Goal: Task Accomplishment & Management: Contribute content

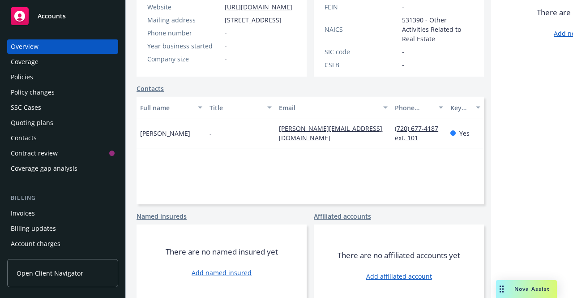
scroll to position [187, 0]
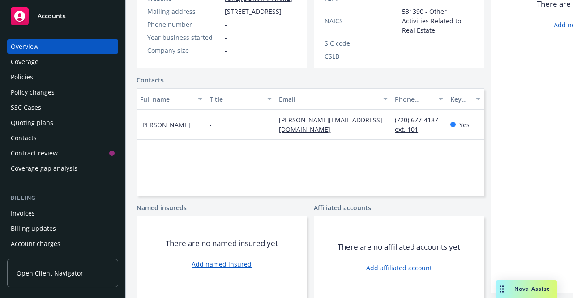
click at [405, 263] on link "Add affiliated account" at bounding box center [399, 267] width 66 height 9
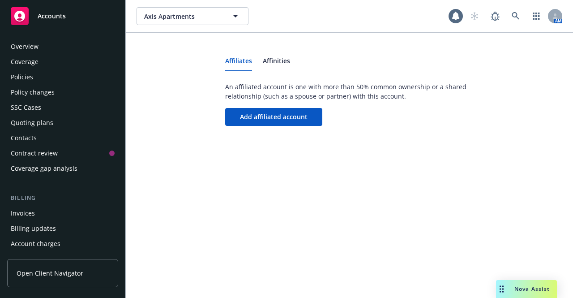
scroll to position [301, 0]
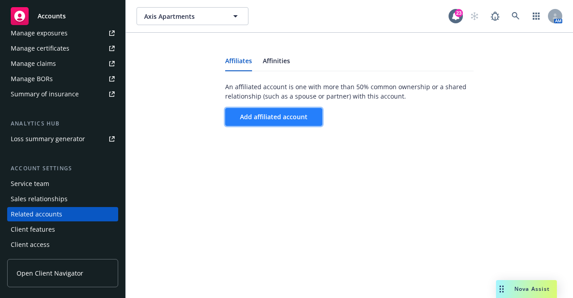
click at [253, 116] on span "Add affiliated account" at bounding box center [274, 116] width 68 height 9
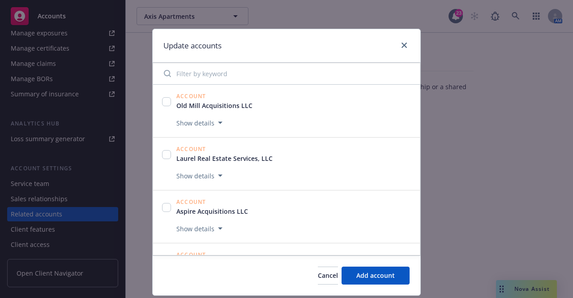
click at [199, 79] on input "Filter by keyword" at bounding box center [287, 74] width 256 height 18
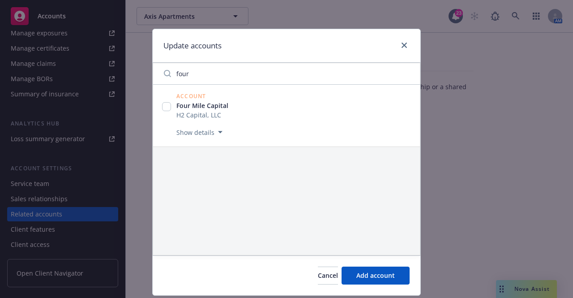
type input "four"
click at [164, 103] on input "checkbox" at bounding box center [166, 106] width 9 height 9
checkbox input "true"
click at [375, 278] on span "Add 1 account" at bounding box center [373, 275] width 44 height 9
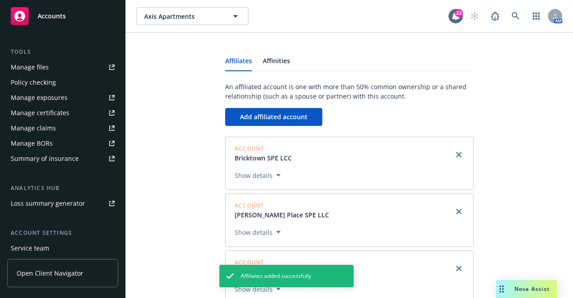
scroll to position [237, 0]
click at [39, 251] on div "Service team" at bounding box center [30, 248] width 39 height 14
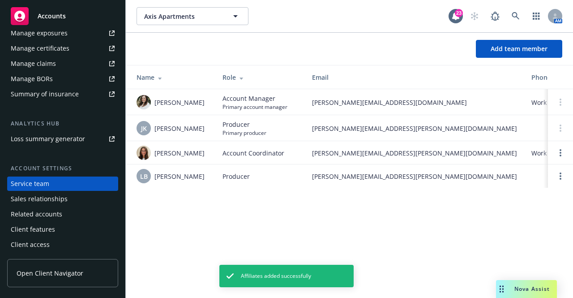
click at [207, 236] on div "Axis Apartments Axis Apartments 23 AM Add team member Name Role Email Phone Cli…" at bounding box center [350, 149] width 448 height 298
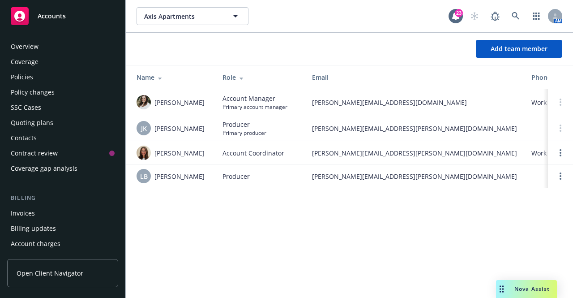
click at [31, 58] on div "Coverage" at bounding box center [25, 62] width 28 height 14
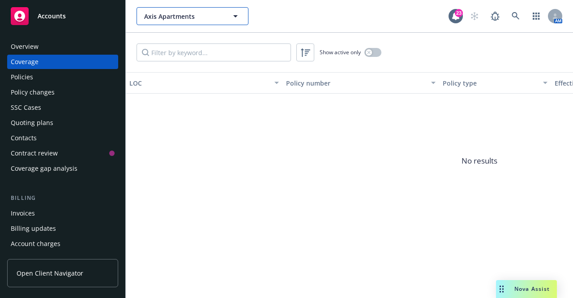
click at [190, 14] on span "Axis Apartments" at bounding box center [182, 16] width 77 height 9
type input "distr"
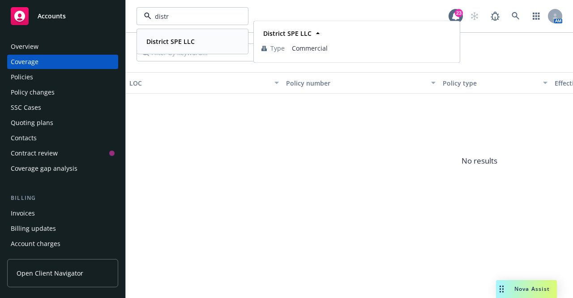
click at [174, 47] on div "District SPE LLC" at bounding box center [170, 41] width 54 height 13
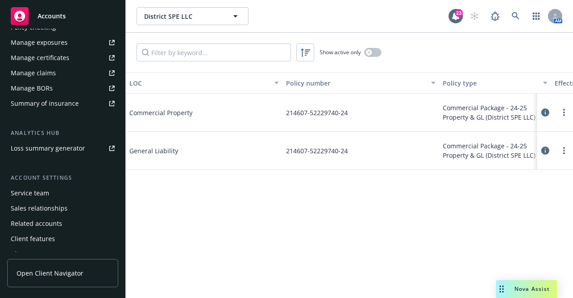
scroll to position [292, 0]
click at [34, 194] on div "Service team" at bounding box center [30, 192] width 39 height 14
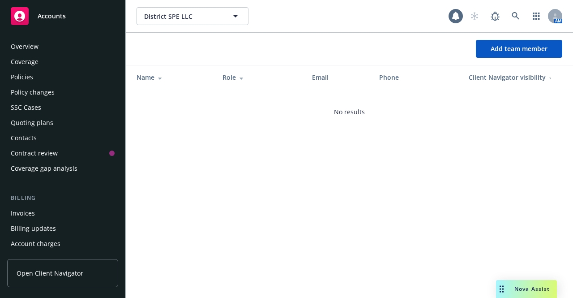
scroll to position [301, 0]
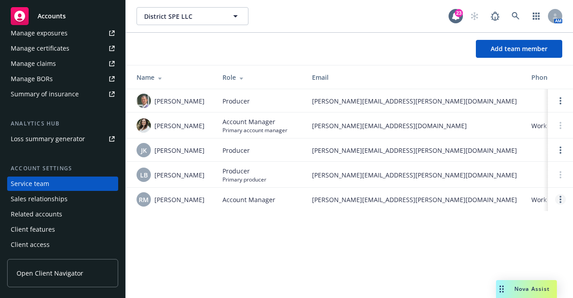
click at [562, 198] on link "Open options" at bounding box center [560, 199] width 11 height 11
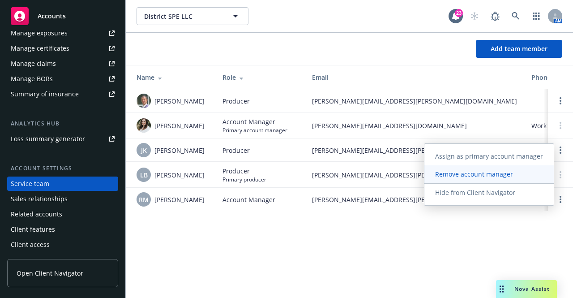
click at [495, 178] on span "Remove account manager" at bounding box center [474, 174] width 99 height 9
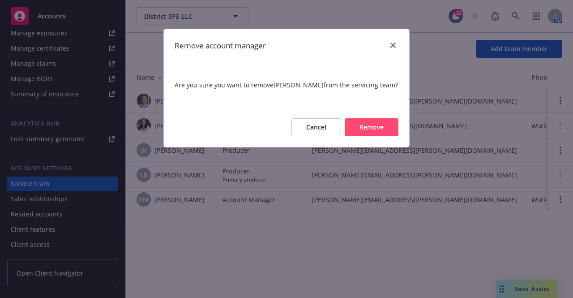
click at [392, 136] on div "Cancel Remove" at bounding box center [286, 127] width 245 height 39
click at [387, 133] on button "Remove" at bounding box center [372, 127] width 54 height 18
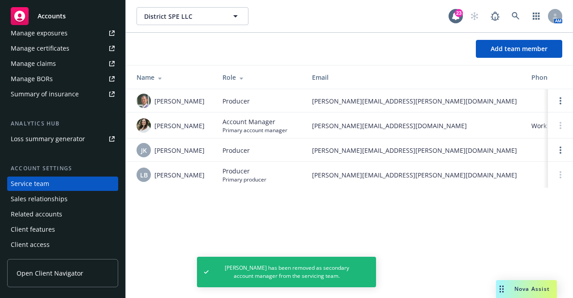
click at [556, 104] on div at bounding box center [560, 100] width 11 height 11
click at [559, 102] on link "Open options" at bounding box center [560, 100] width 11 height 11
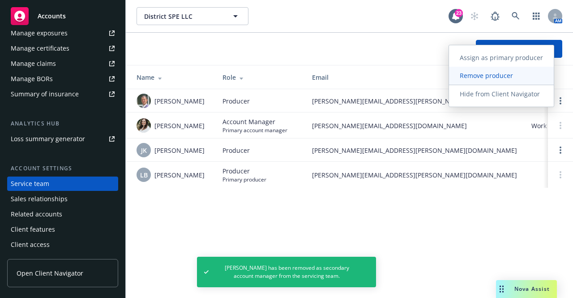
click at [485, 77] on span "Remove producer" at bounding box center [486, 75] width 75 height 9
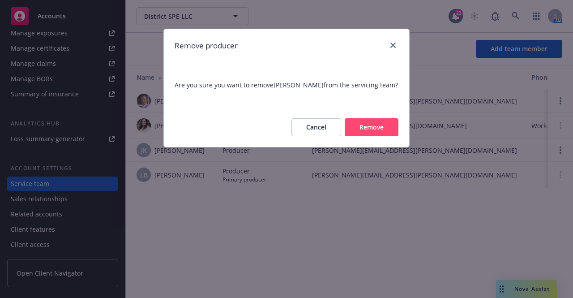
click at [367, 126] on button "Remove" at bounding box center [372, 127] width 54 height 18
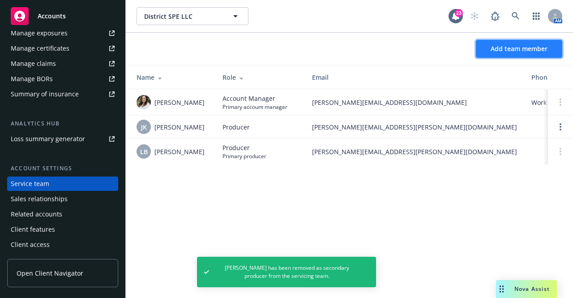
click at [504, 49] on span "Add team member" at bounding box center [519, 48] width 57 height 9
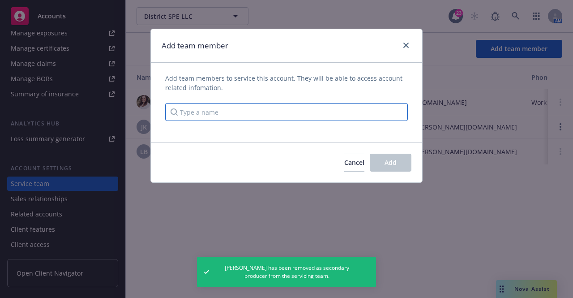
click at [317, 112] on input "Type a name" at bounding box center [286, 112] width 243 height 18
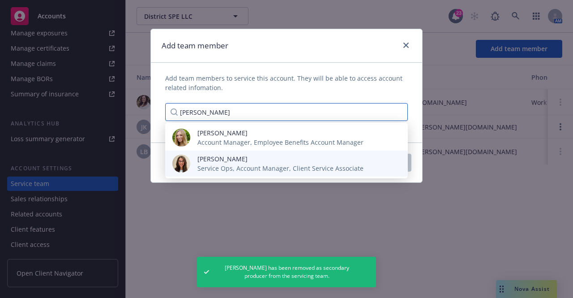
type input "katie"
click at [288, 160] on span "Katie DeSimoni" at bounding box center [281, 158] width 166 height 9
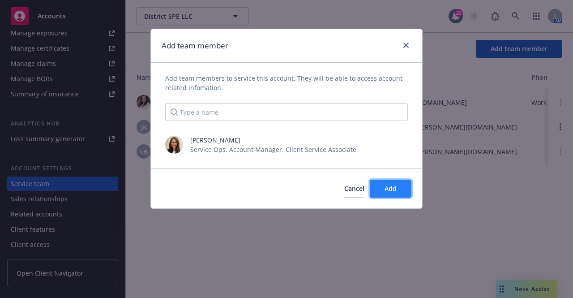
click at [392, 189] on span "Add" at bounding box center [391, 188] width 12 height 9
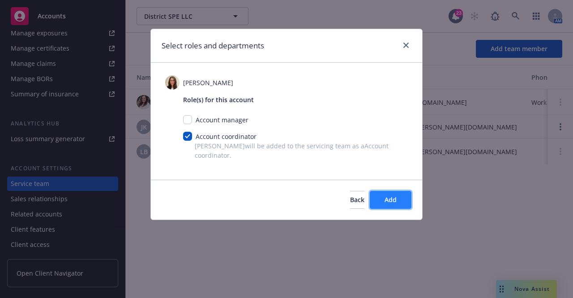
click at [395, 193] on button "Add" at bounding box center [391, 200] width 42 height 18
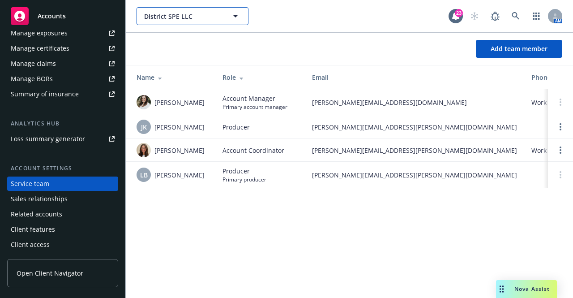
click at [196, 19] on span "District SPE LLC" at bounding box center [182, 16] width 77 height 9
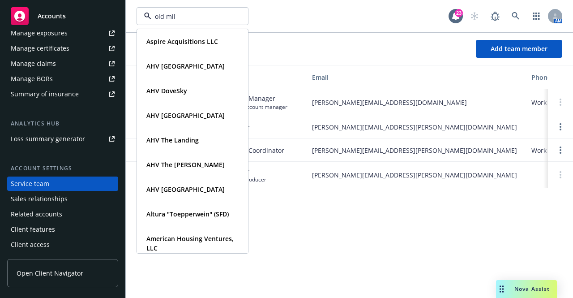
type input "old mill"
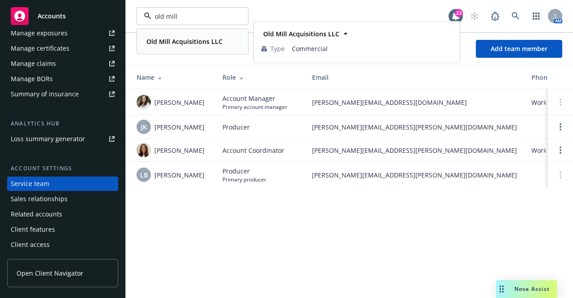
click at [177, 34] on div "Old Mill Acquisitions LLC Type Commercial" at bounding box center [193, 42] width 110 height 24
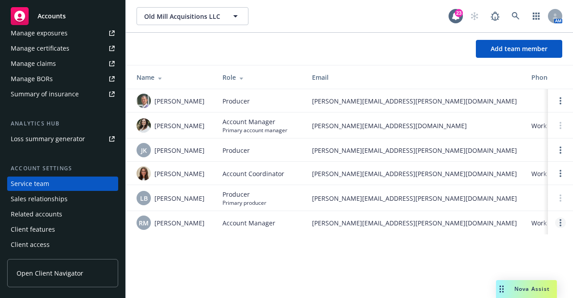
click at [559, 224] on link "Open options" at bounding box center [560, 222] width 11 height 11
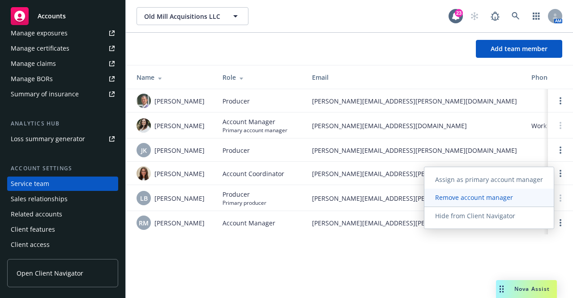
click at [478, 195] on span "Remove account manager" at bounding box center [474, 197] width 99 height 9
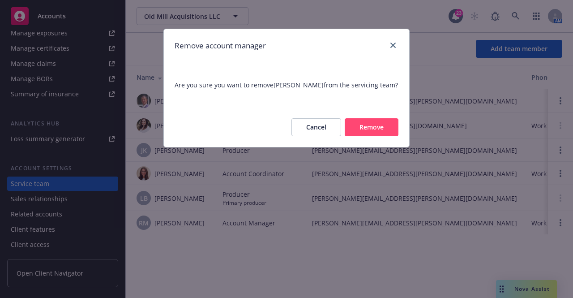
click at [386, 155] on div "Remove account manager Are you sure you want to remove Rosa Meneses from the se…" at bounding box center [286, 149] width 573 height 298
click at [379, 125] on button "Remove" at bounding box center [372, 127] width 54 height 18
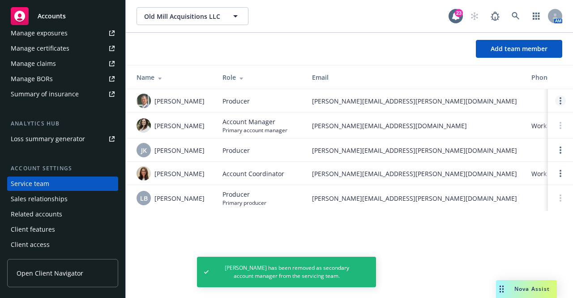
click at [557, 96] on link "Open options" at bounding box center [560, 100] width 11 height 11
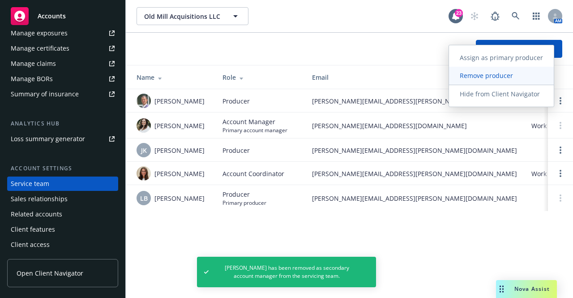
click at [486, 77] on span "Remove producer" at bounding box center [486, 75] width 75 height 9
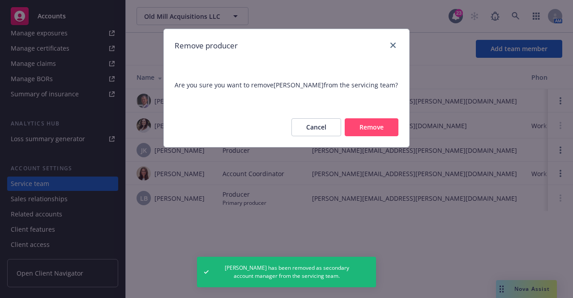
click at [385, 131] on button "Remove" at bounding box center [372, 127] width 54 height 18
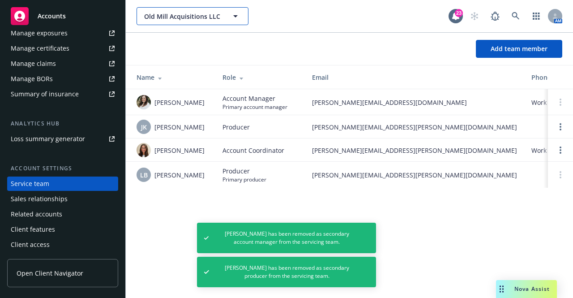
click at [177, 18] on span "Old Mill Acquisitions LLC" at bounding box center [182, 16] width 77 height 9
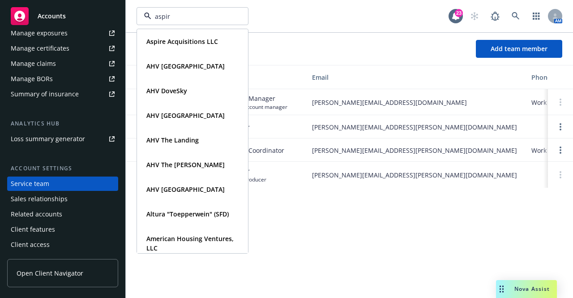
type input "aspire"
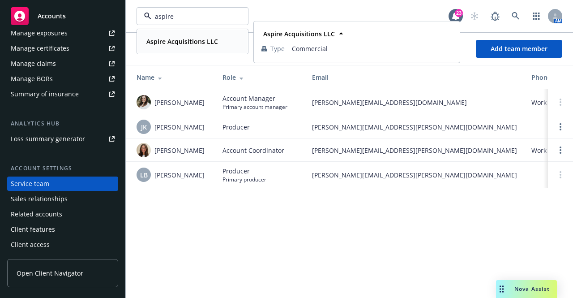
click at [174, 47] on div "Aspire Acquisitions LLC" at bounding box center [181, 41] width 77 height 13
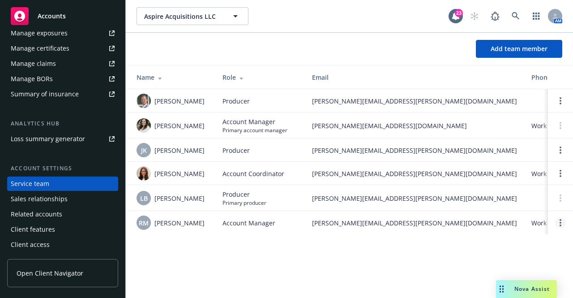
click at [564, 224] on link "Open options" at bounding box center [560, 222] width 11 height 11
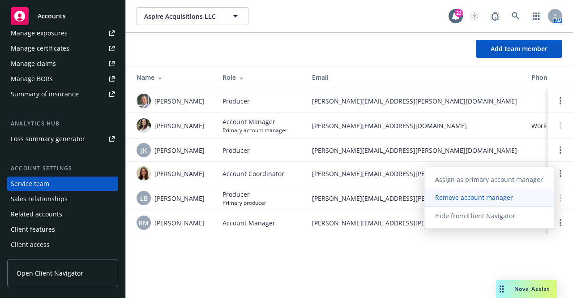
click at [497, 199] on span "Remove account manager" at bounding box center [474, 197] width 99 height 9
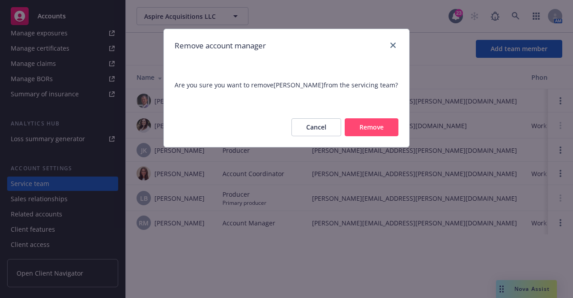
click at [375, 122] on button "Remove" at bounding box center [372, 127] width 54 height 18
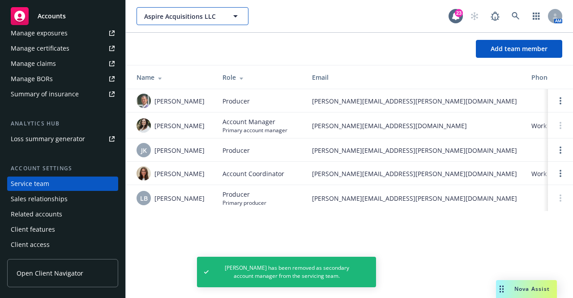
click at [194, 19] on span "Aspire Acquisitions LLC" at bounding box center [182, 16] width 77 height 9
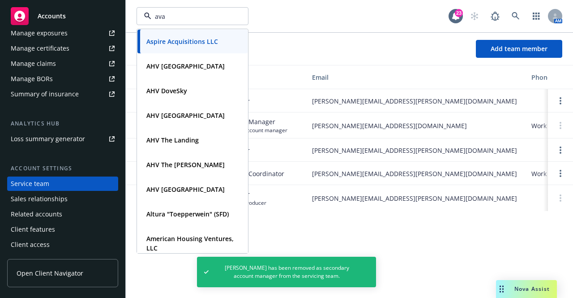
type input "aval"
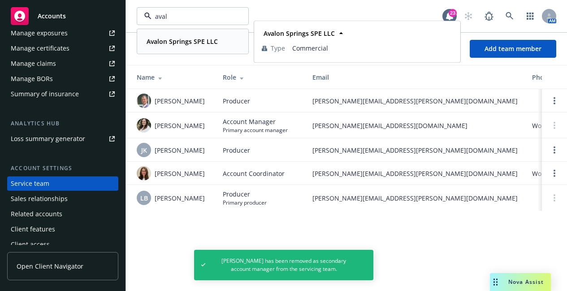
click at [180, 44] on strong "Avalon Springs SPE LLC" at bounding box center [181, 41] width 71 height 9
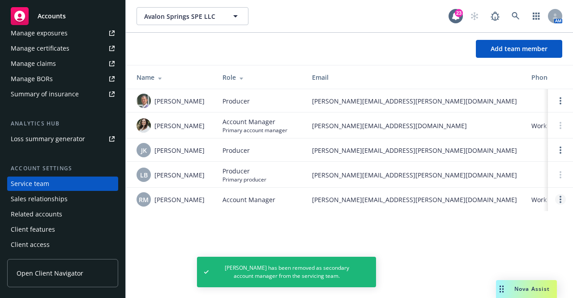
click at [563, 202] on link "Open options" at bounding box center [560, 199] width 11 height 11
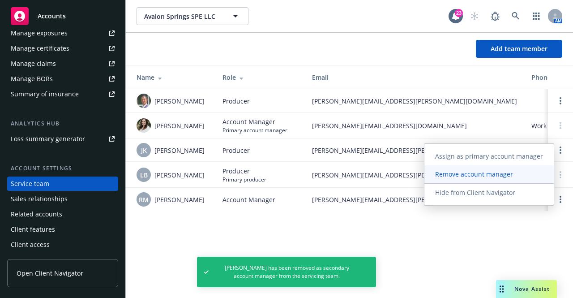
click at [478, 175] on span "Remove account manager" at bounding box center [474, 174] width 99 height 9
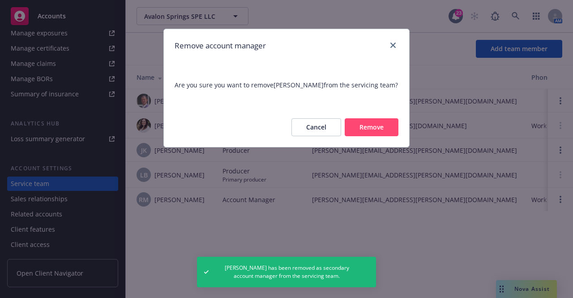
click at [366, 132] on button "Remove" at bounding box center [372, 127] width 54 height 18
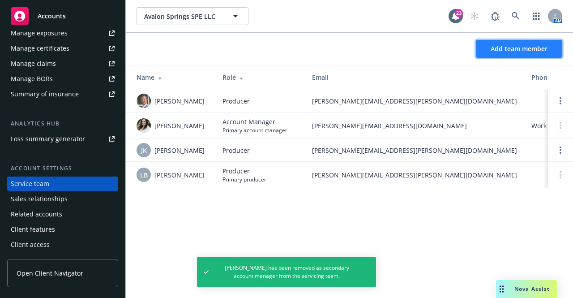
click at [511, 51] on span "Add team member" at bounding box center [519, 48] width 57 height 9
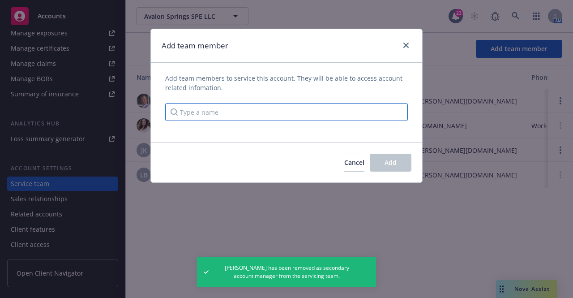
click at [317, 112] on input "Type a name" at bounding box center [286, 112] width 243 height 18
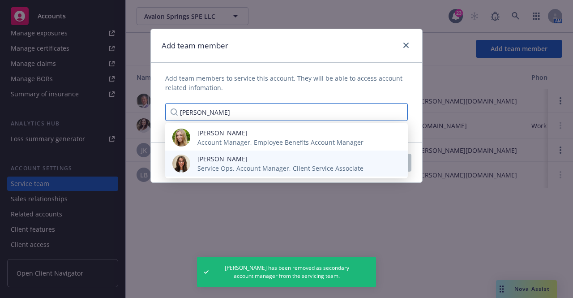
type input "katie"
click at [289, 168] on span "Service Ops, Account Manager, Client Service Associate" at bounding box center [281, 168] width 166 height 9
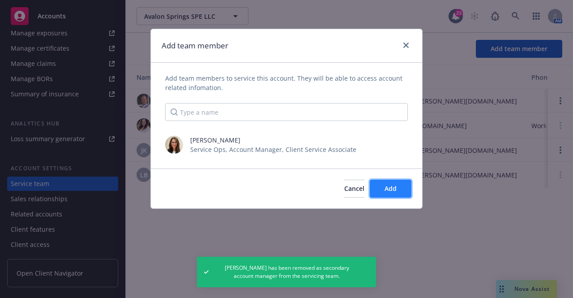
click at [391, 190] on span "Add" at bounding box center [391, 188] width 12 height 9
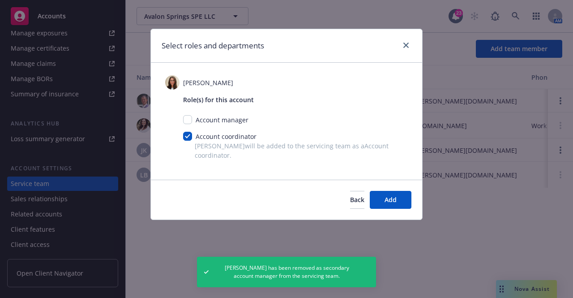
click at [391, 190] on div "Back Add" at bounding box center [286, 200] width 271 height 40
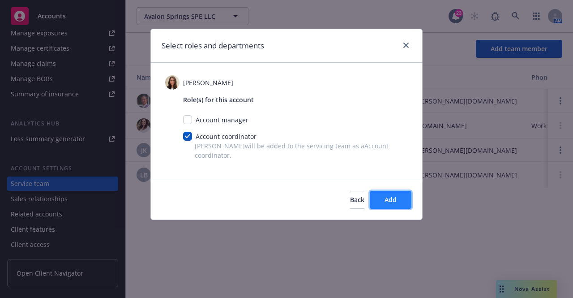
click at [391, 195] on button "Add" at bounding box center [391, 200] width 42 height 18
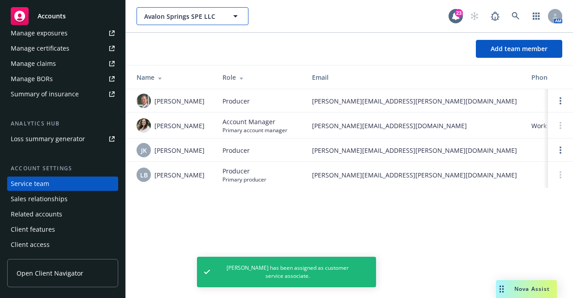
click at [205, 14] on span "Avalon Springs SPE LLC" at bounding box center [182, 16] width 77 height 9
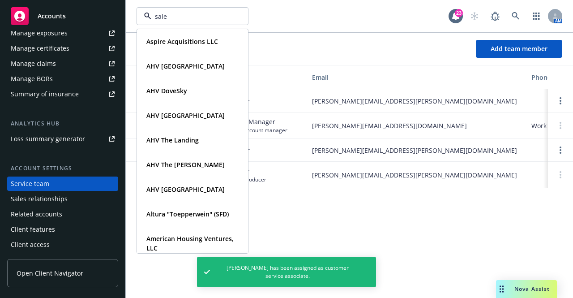
type input "salem"
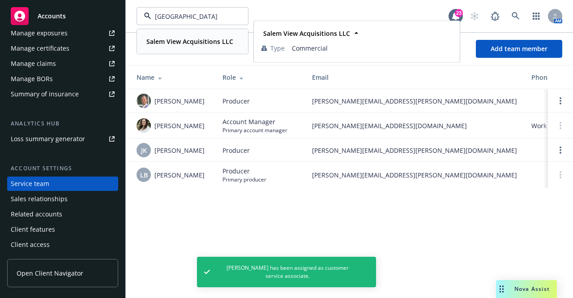
click at [177, 43] on strong "Salem View Acquisitions LLC" at bounding box center [189, 41] width 87 height 9
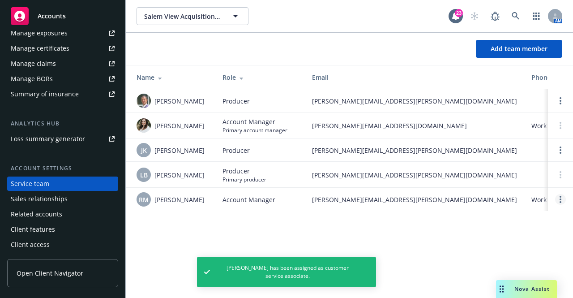
click at [560, 202] on circle "Open options" at bounding box center [561, 202] width 2 height 2
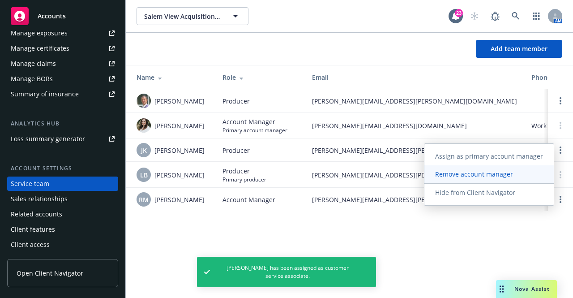
click at [503, 181] on link "Remove account manager" at bounding box center [489, 174] width 129 height 18
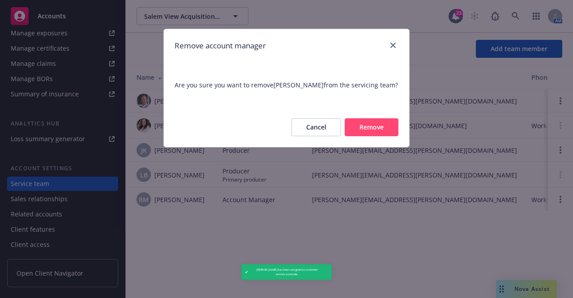
click at [390, 130] on button "Remove" at bounding box center [372, 127] width 54 height 18
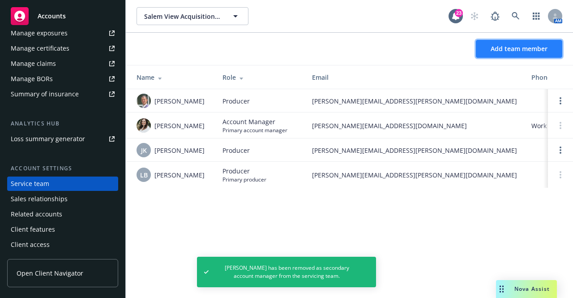
click at [518, 48] on span "Add team member" at bounding box center [519, 48] width 57 height 9
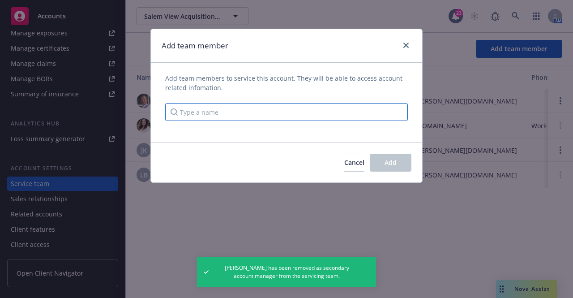
click at [356, 114] on input "Type a name" at bounding box center [286, 112] width 243 height 18
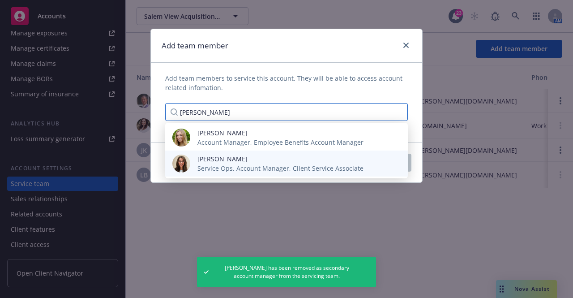
type input "katie"
click at [318, 160] on span "Katie DeSimoni" at bounding box center [281, 158] width 166 height 9
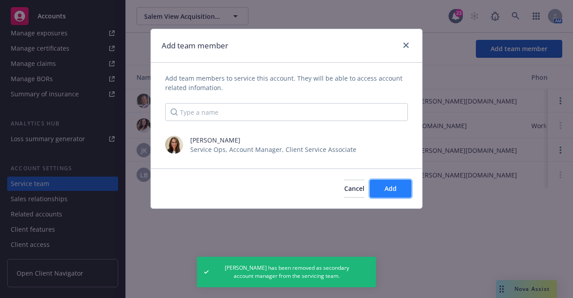
click at [395, 189] on span "Add" at bounding box center [391, 188] width 12 height 9
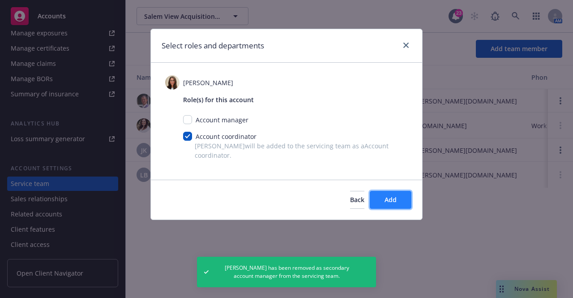
click at [387, 205] on button "Add" at bounding box center [391, 200] width 42 height 18
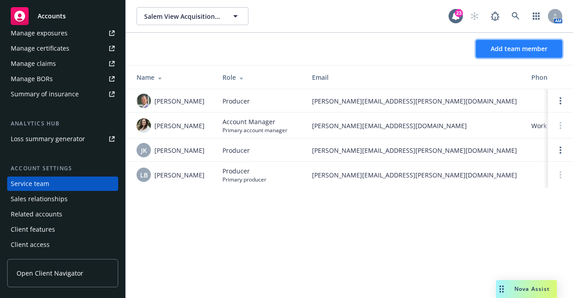
click at [494, 45] on span "Add team member" at bounding box center [519, 48] width 57 height 9
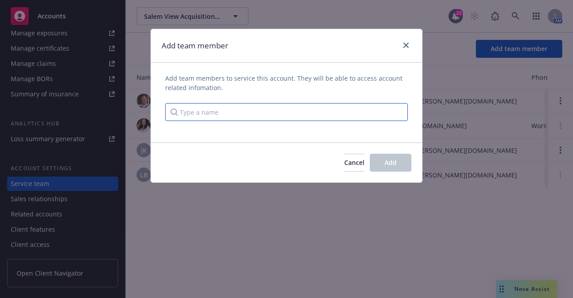
click at [292, 117] on input "Type a name" at bounding box center [286, 112] width 243 height 18
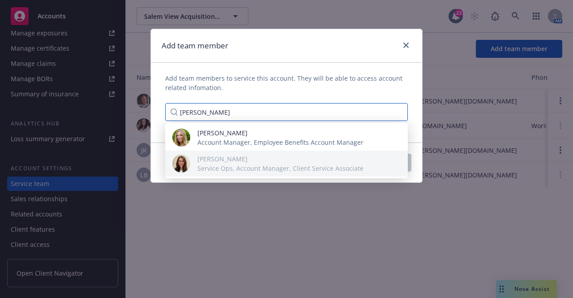
type input "kati"
click at [312, 218] on div "Add team member Add team members to service this account. They will be able to …" at bounding box center [286, 149] width 573 height 298
click at [270, 215] on div "Add team member Add team members to service this account. They will be able to …" at bounding box center [286, 149] width 573 height 298
click at [405, 48] on link "close" at bounding box center [406, 45] width 11 height 11
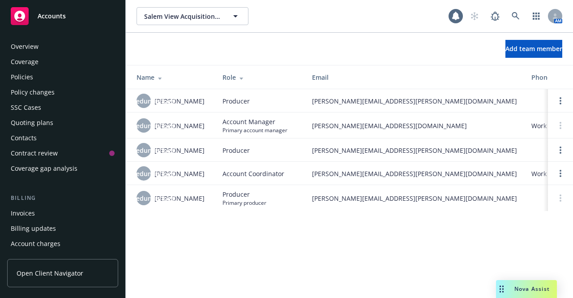
scroll to position [301, 0]
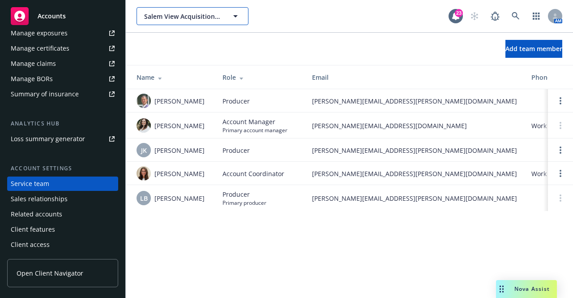
click at [188, 15] on span "Salem View Acquisitions LLC" at bounding box center [182, 16] width 77 height 9
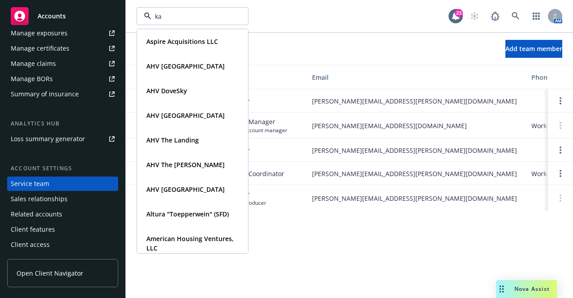
type input "k"
type input "[PERSON_NAME]"
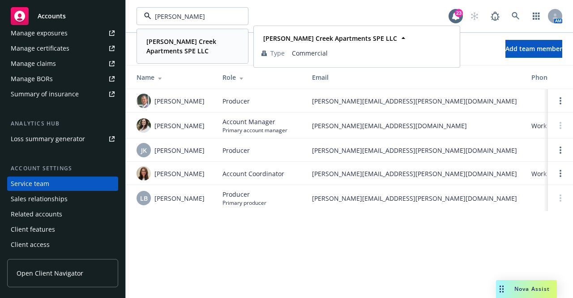
click at [183, 50] on span "[PERSON_NAME] Creek Apartments SPE LLC" at bounding box center [191, 46] width 90 height 19
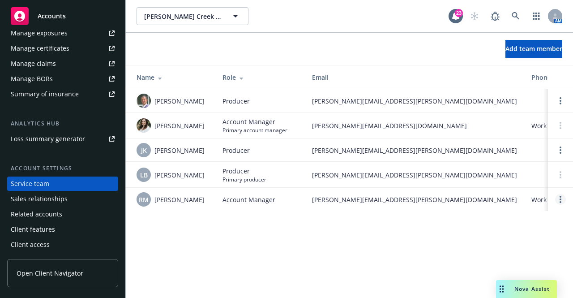
click at [560, 197] on circle "Open options" at bounding box center [561, 197] width 2 height 2
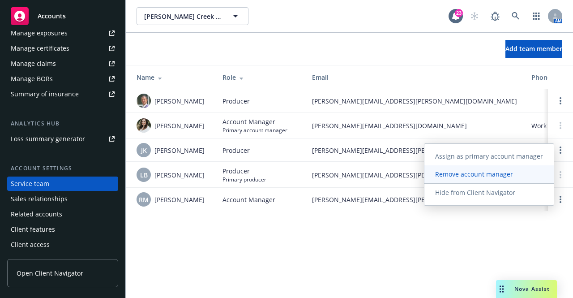
click at [473, 175] on span "Remove account manager" at bounding box center [474, 174] width 99 height 9
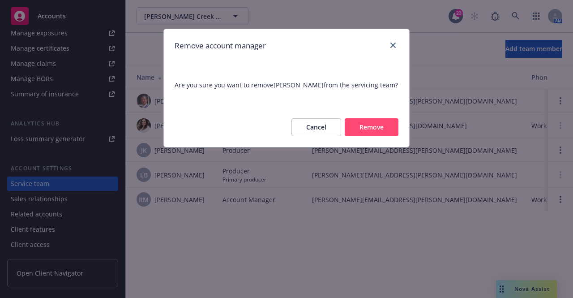
click at [385, 129] on button "Remove" at bounding box center [372, 127] width 54 height 18
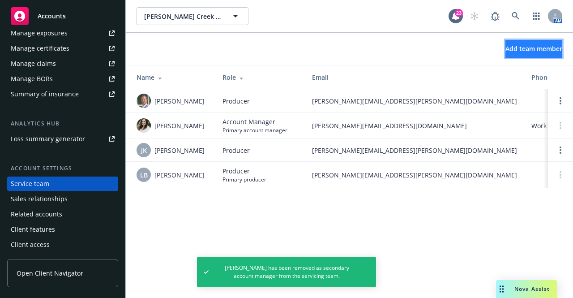
click at [514, 49] on span "Add team member" at bounding box center [534, 48] width 57 height 9
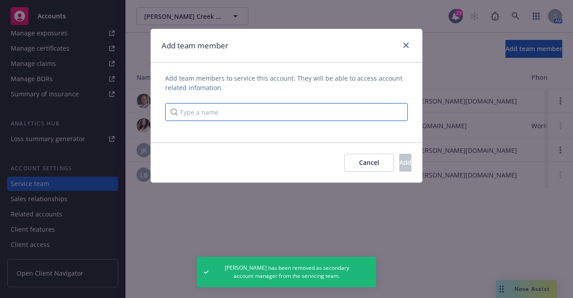
click at [358, 113] on input "Type a name" at bounding box center [286, 112] width 243 height 18
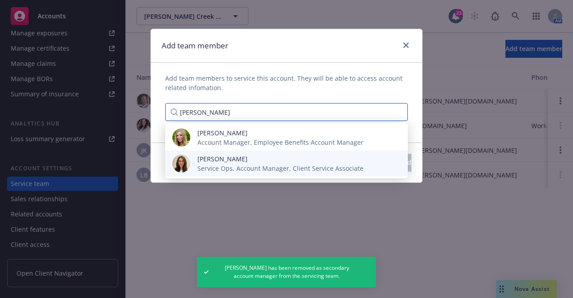
type input "[PERSON_NAME]"
click at [293, 169] on span "Service Ops, Account Manager, Client Service Associate" at bounding box center [281, 168] width 166 height 9
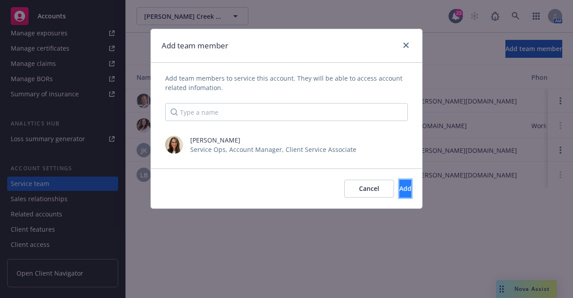
click at [400, 189] on span "Add" at bounding box center [406, 188] width 12 height 9
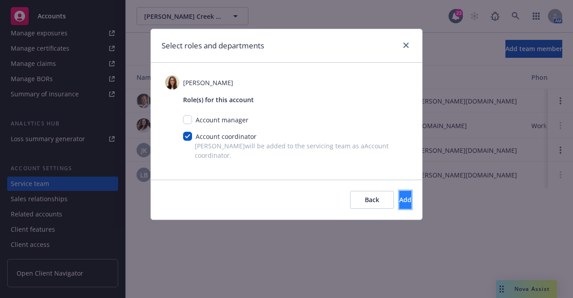
click at [400, 205] on button "Add" at bounding box center [406, 200] width 12 height 18
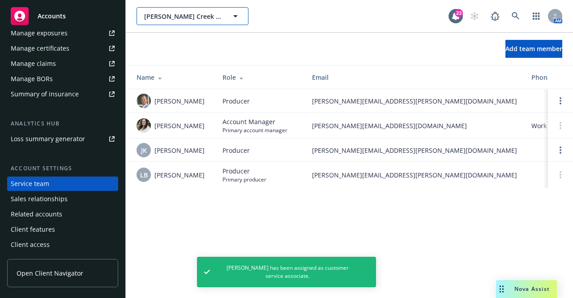
click at [191, 17] on span "[PERSON_NAME] Creek Apartments SPE LLC" at bounding box center [182, 16] width 77 height 9
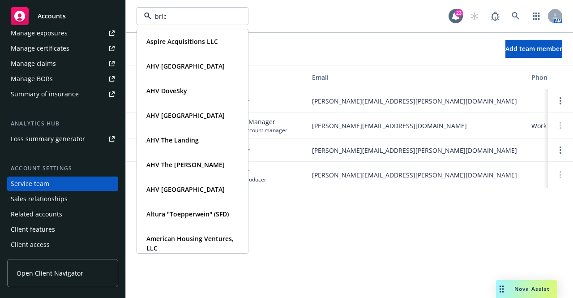
type input "brick"
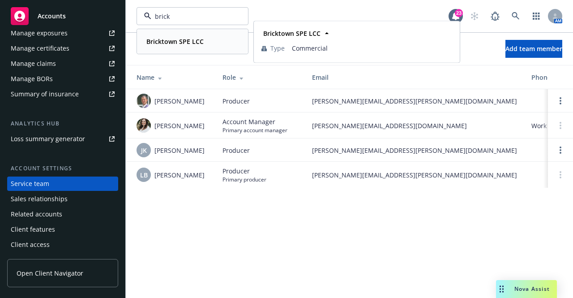
click at [185, 46] on div "Bricktown SPE LCC" at bounding box center [174, 41] width 63 height 13
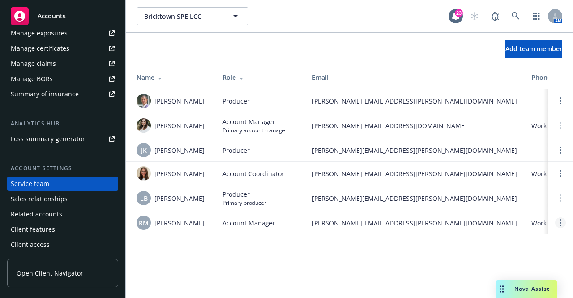
click at [562, 222] on link "Open options" at bounding box center [560, 222] width 11 height 11
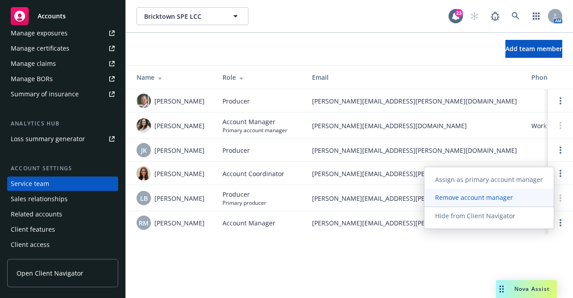
click at [485, 203] on link "Remove account manager" at bounding box center [489, 198] width 129 height 18
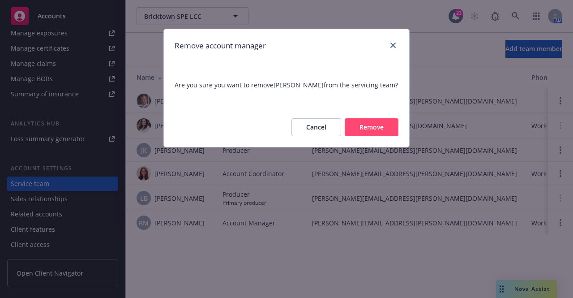
click at [376, 123] on button "Remove" at bounding box center [372, 127] width 54 height 18
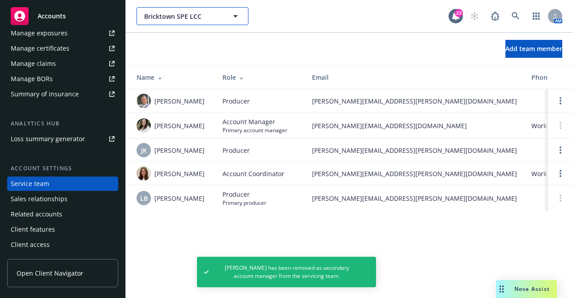
click at [170, 16] on span "Bricktown SPE LCC" at bounding box center [182, 16] width 77 height 9
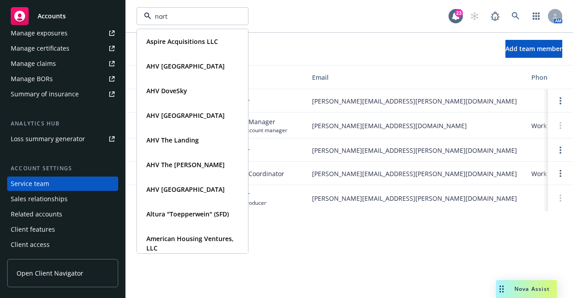
type input "north"
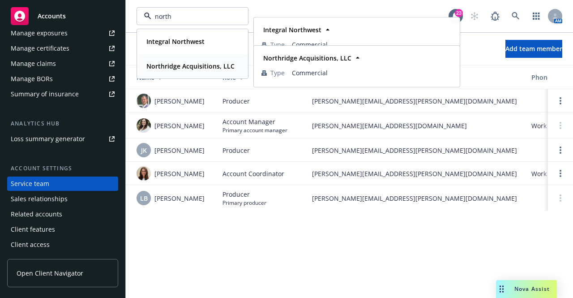
click at [174, 69] on strong "Northridge Acquisitions, LLC" at bounding box center [190, 66] width 88 height 9
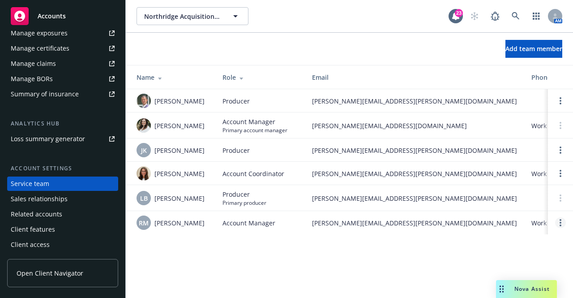
click at [563, 227] on link "Open options" at bounding box center [560, 222] width 11 height 11
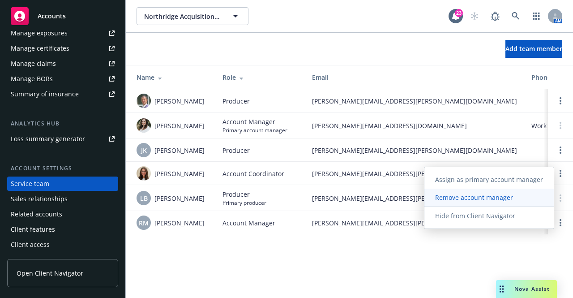
click at [463, 202] on link "Remove account manager" at bounding box center [489, 198] width 129 height 18
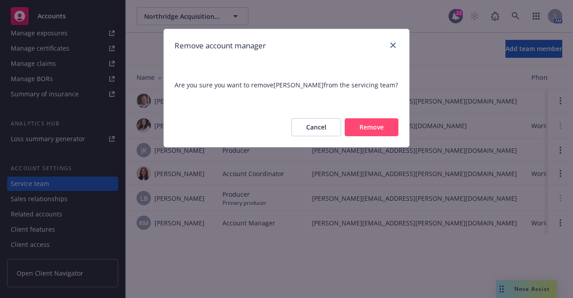
click at [363, 128] on button "Remove" at bounding box center [372, 127] width 54 height 18
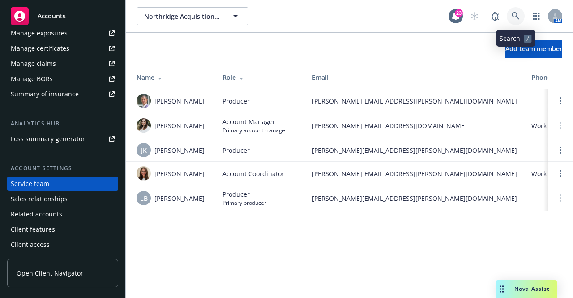
click at [517, 11] on link at bounding box center [516, 16] width 18 height 18
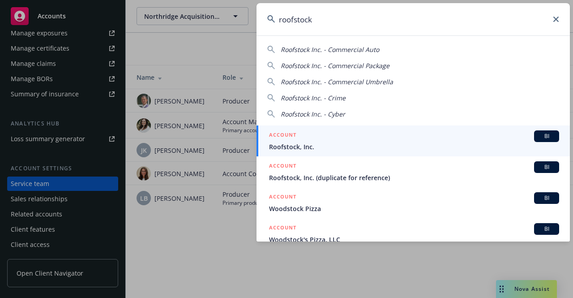
type input "roofstock"
click at [339, 149] on span "Roofstock, Inc." at bounding box center [414, 146] width 290 height 9
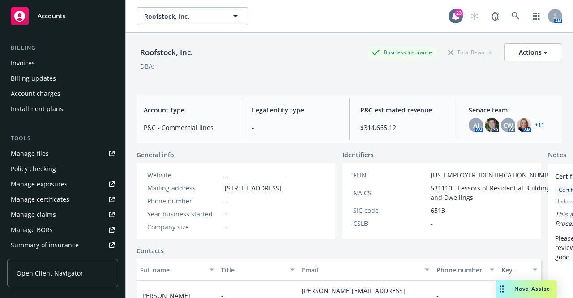
scroll to position [151, 0]
click at [45, 200] on div "Manage certificates" at bounding box center [40, 198] width 59 height 14
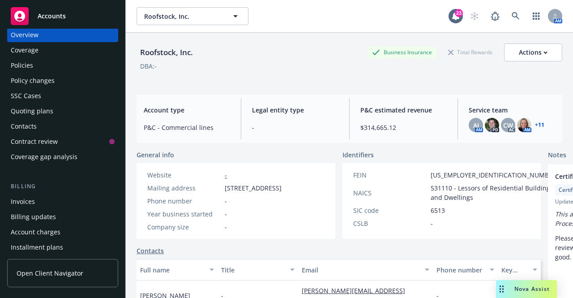
scroll to position [0, 0]
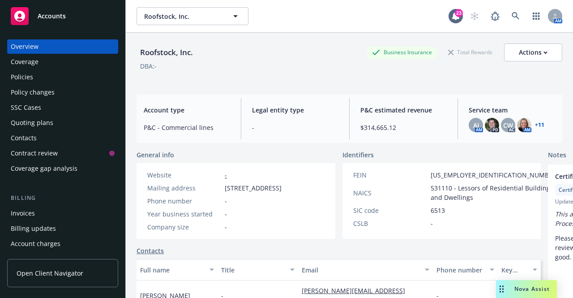
click at [49, 82] on div "Policies" at bounding box center [63, 77] width 104 height 14
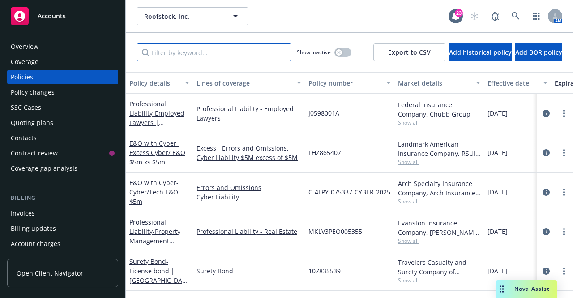
click at [186, 51] on input "Filter by keyword..." at bounding box center [214, 52] width 155 height 18
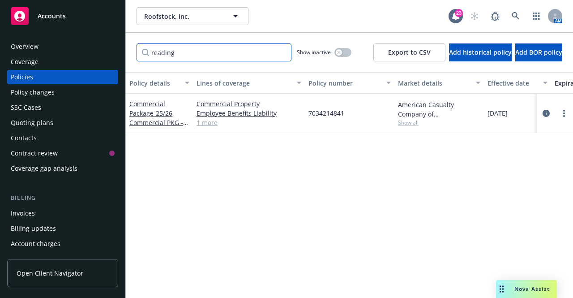
type input "reading"
drag, startPoint x: 344, startPoint y: 113, endPoint x: 309, endPoint y: 116, distance: 35.9
click at [309, 116] on div "7034214841" at bounding box center [350, 113] width 90 height 39
copy span "7034214841"
click at [284, 53] on input "reading" at bounding box center [214, 52] width 155 height 18
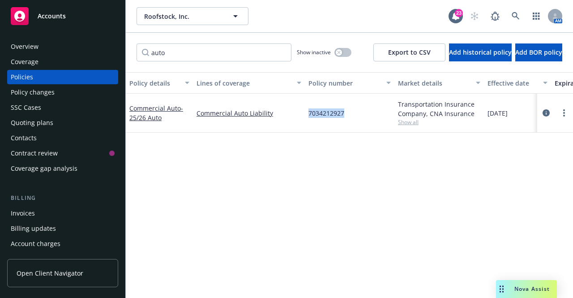
drag, startPoint x: 346, startPoint y: 116, endPoint x: 309, endPoint y: 119, distance: 37.2
click at [309, 119] on div "7034212927" at bounding box center [350, 113] width 90 height 39
copy span "7034212927"
click at [548, 113] on icon "circleInformation" at bounding box center [546, 112] width 7 height 7
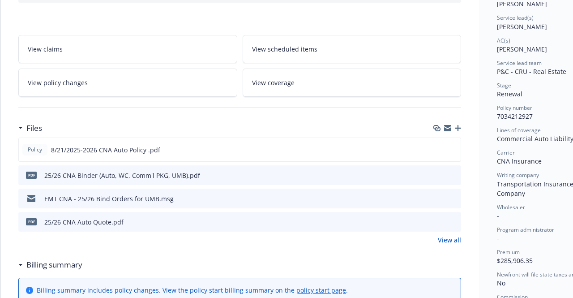
scroll to position [127, 0]
click at [452, 150] on icon "preview file" at bounding box center [452, 149] width 8 height 6
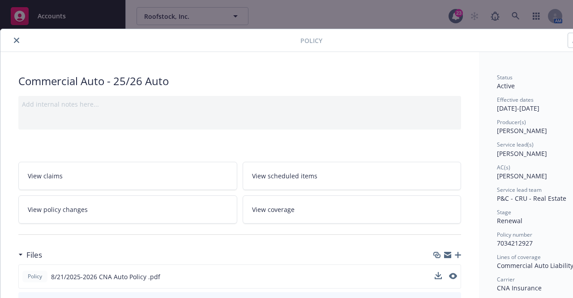
click at [21, 42] on button "close" at bounding box center [16, 40] width 11 height 11
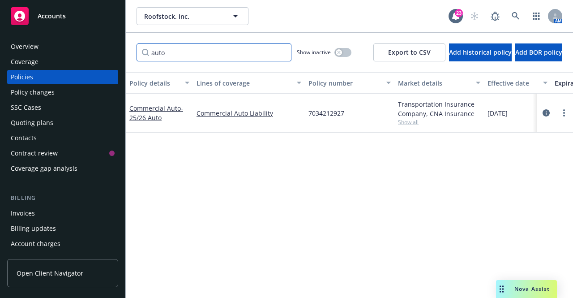
drag, startPoint x: 215, startPoint y: 56, endPoint x: 103, endPoint y: 66, distance: 111.9
click at [103, 66] on div "Accounts Overview Coverage Policies Policy changes SSC Cases Quoting plans Cont…" at bounding box center [286, 149] width 573 height 298
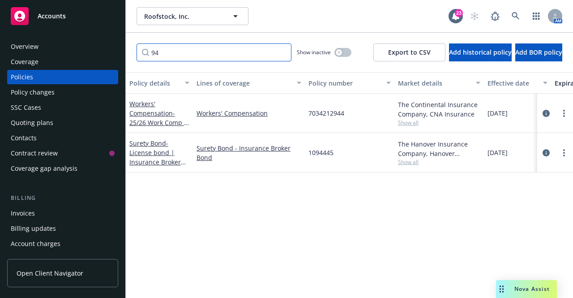
type input "9"
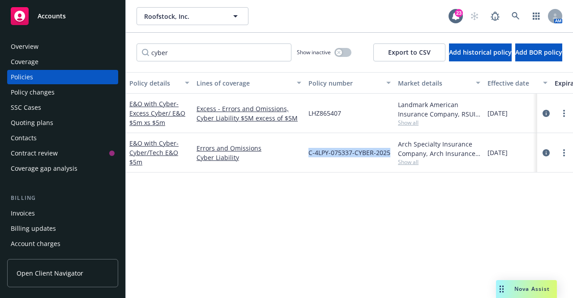
drag, startPoint x: 308, startPoint y: 154, endPoint x: 391, endPoint y: 152, distance: 82.4
click at [391, 152] on div "C-4LPY-075337-CYBER-2025" at bounding box center [350, 152] width 90 height 39
copy span "C-4LPY-075337-CYBER-2025"
click at [545, 151] on icon "circleInformation" at bounding box center [546, 152] width 7 height 7
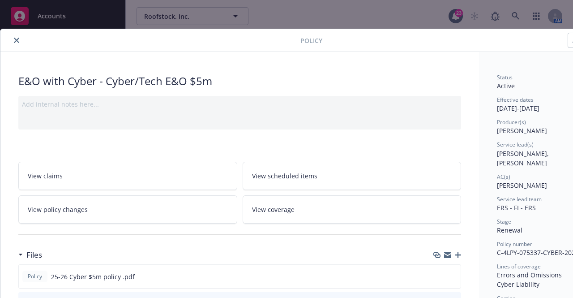
click at [17, 38] on icon "close" at bounding box center [16, 40] width 5 height 5
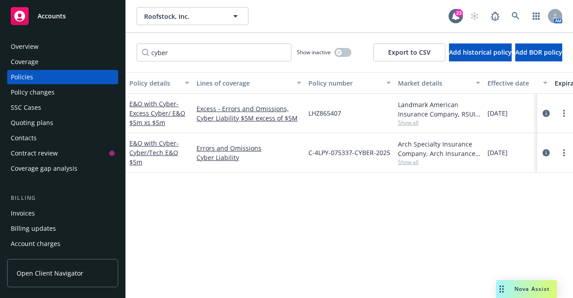
click at [414, 120] on span "Show all" at bounding box center [439, 123] width 82 height 8
drag, startPoint x: 344, startPoint y: 111, endPoint x: 308, endPoint y: 113, distance: 35.4
click at [308, 113] on div "LHZ865407" at bounding box center [350, 113] width 90 height 39
copy span "LHZ865407"
click at [165, 56] on input "cyber" at bounding box center [214, 52] width 155 height 18
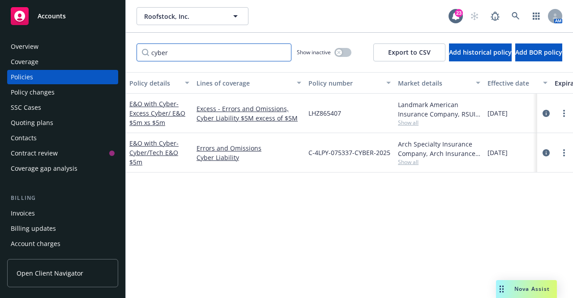
drag, startPoint x: 181, startPoint y: 56, endPoint x: 121, endPoint y: 52, distance: 60.6
click at [121, 52] on div "Accounts Overview Coverage Policies Policy changes SSC Cases Quoting plans Cont…" at bounding box center [286, 149] width 573 height 298
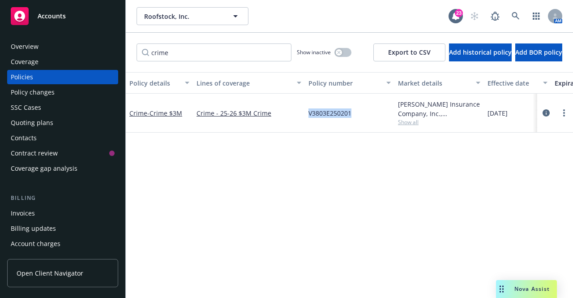
drag, startPoint x: 351, startPoint y: 112, endPoint x: 310, endPoint y: 116, distance: 41.8
click at [310, 116] on span "V3803E250201" at bounding box center [330, 112] width 43 height 9
copy span "V3803E250201"
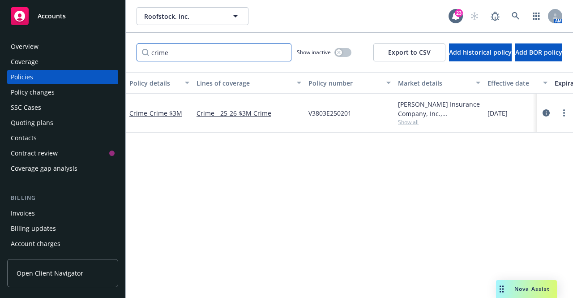
drag, startPoint x: 199, startPoint y: 43, endPoint x: 115, endPoint y: 41, distance: 84.2
click at [115, 41] on div "Accounts Overview Coverage Policies Policy changes SSC Cases Quoting plans Cont…" at bounding box center [286, 149] width 573 height 298
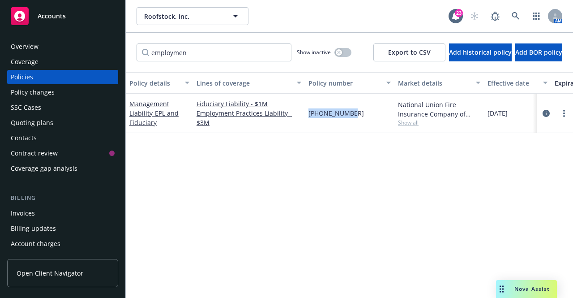
drag, startPoint x: 349, startPoint y: 109, endPoint x: 310, endPoint y: 112, distance: 39.5
click at [310, 112] on div "01-364-81-95" at bounding box center [350, 113] width 90 height 39
copy span "01-364-81-95"
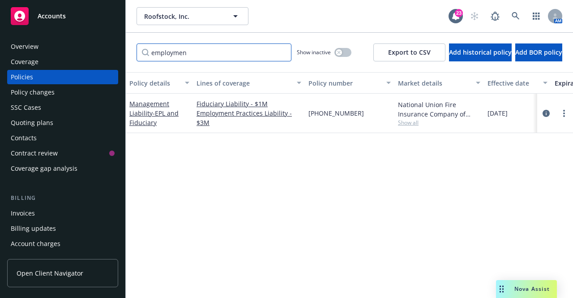
drag, startPoint x: 208, startPoint y: 53, endPoint x: 101, endPoint y: 33, distance: 109.0
click at [101, 33] on div "Accounts Overview Coverage Policies Policy changes SSC Cases Quoting plans Cont…" at bounding box center [286, 149] width 573 height 298
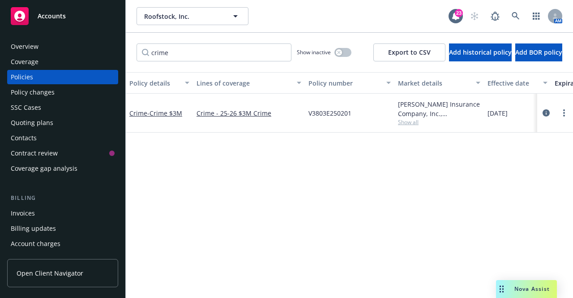
click at [343, 113] on span "V3803E250201" at bounding box center [330, 112] width 43 height 9
copy span "V3803E250201"
click at [188, 50] on input "crime" at bounding box center [214, 52] width 155 height 18
drag, startPoint x: 188, startPoint y: 50, endPoint x: 134, endPoint y: 49, distance: 54.2
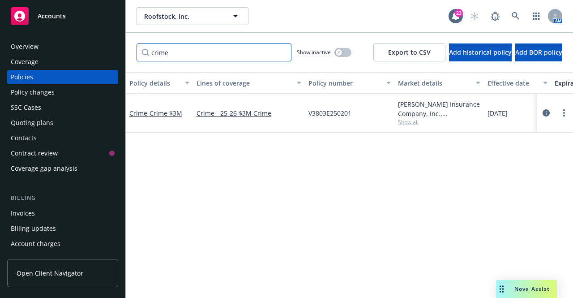
click at [134, 49] on div "crime Show inactive Export to CSV Add historical policy Add BOR policy" at bounding box center [350, 52] width 448 height 39
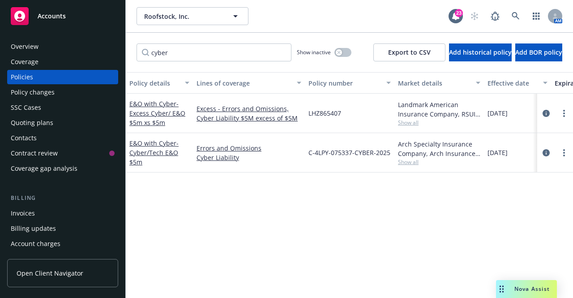
click at [333, 152] on span "C-4LPY-075337-CYBER-2025" at bounding box center [350, 152] width 82 height 9
copy span "C-4LPY-075337-CYBER-2025"
click at [202, 52] on input "cyber" at bounding box center [214, 52] width 155 height 18
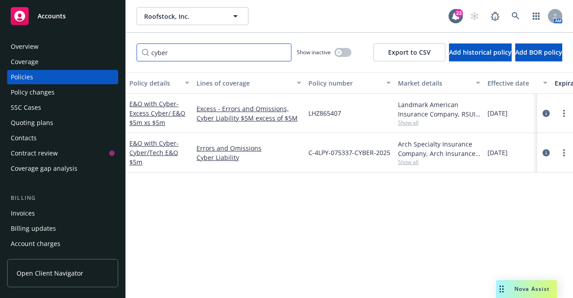
click at [202, 52] on input "cyber" at bounding box center [214, 52] width 155 height 18
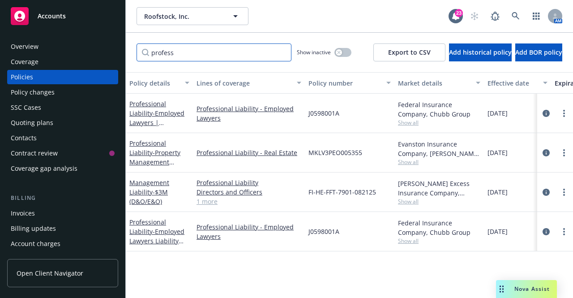
type input "profess"
click at [333, 152] on span "MKLV3PEO005355" at bounding box center [336, 152] width 54 height 9
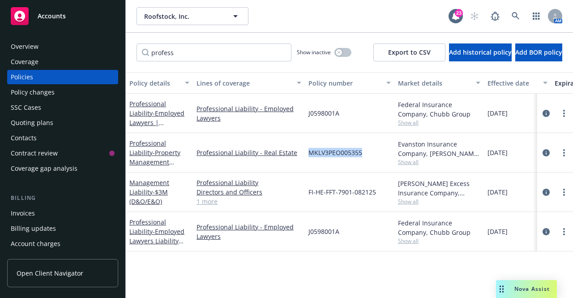
click at [333, 152] on span "MKLV3PEO005355" at bounding box center [336, 152] width 54 height 9
copy span "MKLV3PEO005355"
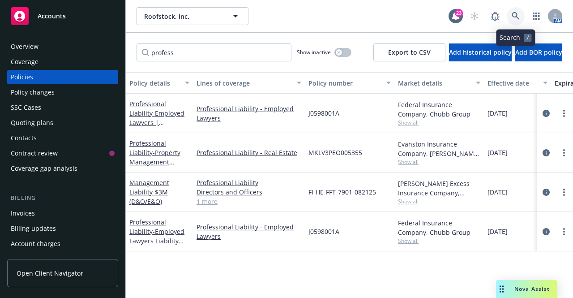
click at [516, 13] on icon at bounding box center [516, 16] width 8 height 8
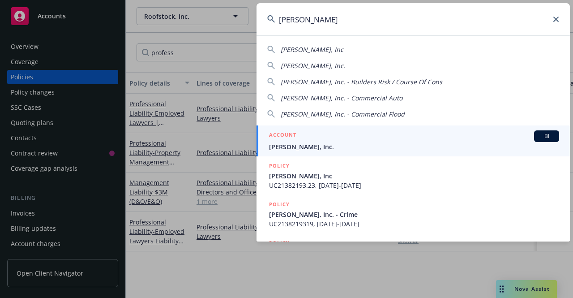
type input "jb matteson"
click at [303, 142] on span "JB Matteson, Inc." at bounding box center [414, 146] width 290 height 9
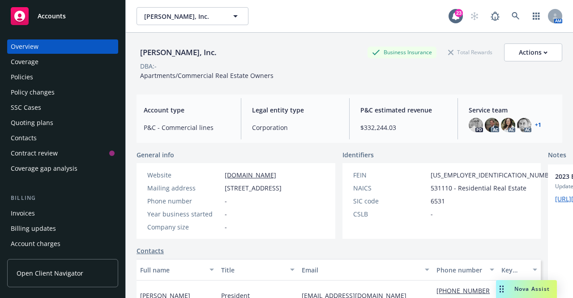
click at [39, 77] on div "Policies" at bounding box center [63, 77] width 104 height 14
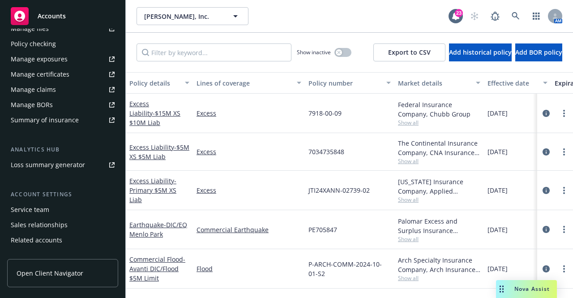
scroll to position [235, 0]
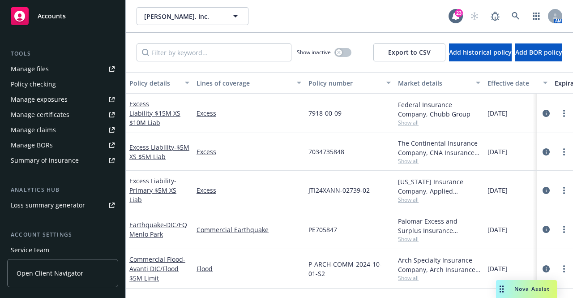
click at [52, 74] on link "Manage files" at bounding box center [62, 69] width 111 height 14
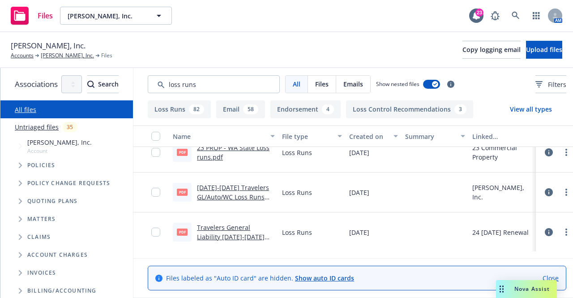
scroll to position [93, 0]
type input "loss runs"
click at [522, 12] on link at bounding box center [516, 16] width 18 height 18
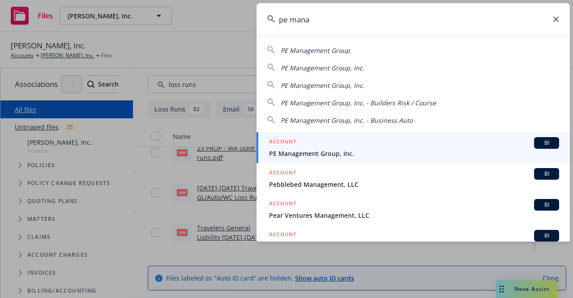
type input "pe mana"
click at [329, 153] on span "PE Management Group, Inc." at bounding box center [414, 153] width 290 height 9
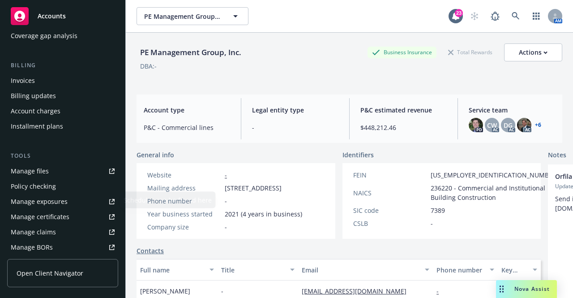
scroll to position [134, 0]
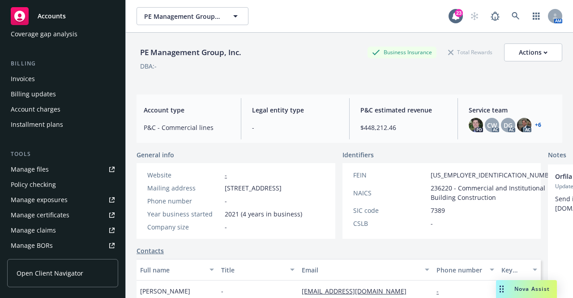
click at [48, 162] on link "Manage files" at bounding box center [62, 169] width 111 height 14
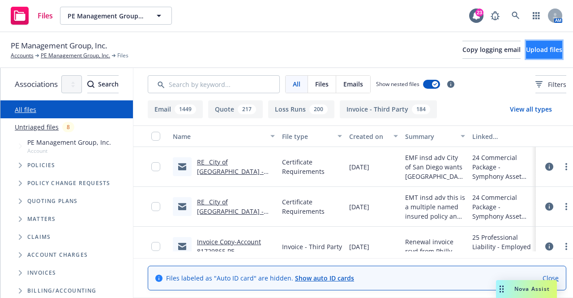
click at [527, 49] on span "Upload files" at bounding box center [544, 49] width 36 height 9
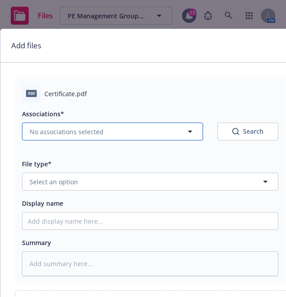
click at [117, 132] on button "No associations selected" at bounding box center [112, 132] width 181 height 18
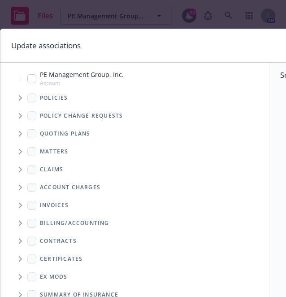
click at [20, 98] on icon "Tree Example" at bounding box center [21, 97] width 4 height 5
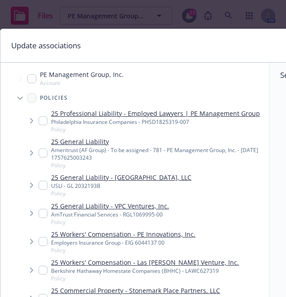
click at [21, 99] on icon "Tree Example" at bounding box center [19, 98] width 5 height 3
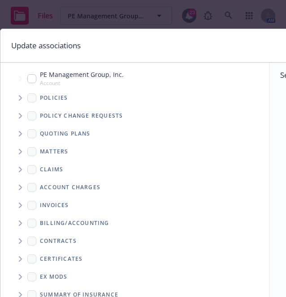
click at [18, 96] on span "Tree Example" at bounding box center [20, 98] width 14 height 14
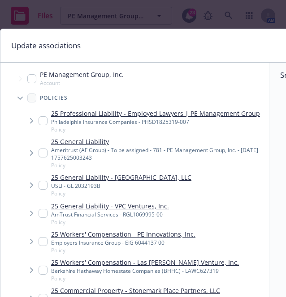
type textarea "x"
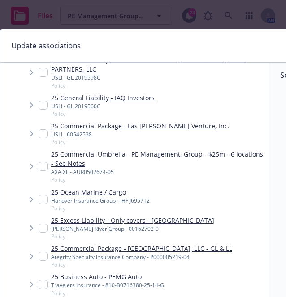
scroll to position [832, 0]
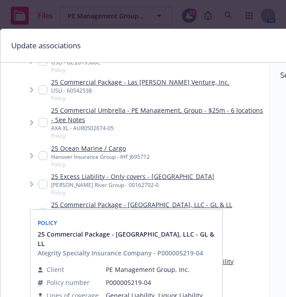
click at [44, 208] on input "Tree Example" at bounding box center [43, 212] width 9 height 9
checkbox input "true"
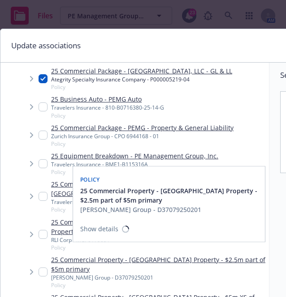
scroll to position [1016, 0]
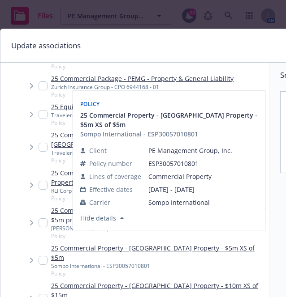
click at [44, 256] on input "Tree Example" at bounding box center [43, 260] width 9 height 9
checkbox input "true"
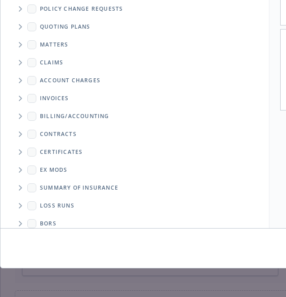
scroll to position [155, 145]
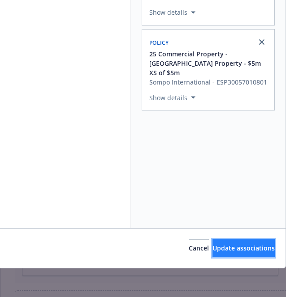
click at [222, 244] on span "Update associations" at bounding box center [243, 248] width 62 height 9
type textarea "x"
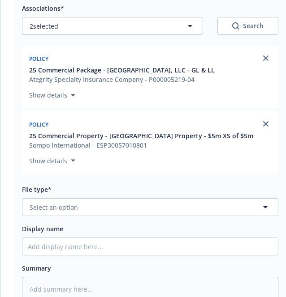
scroll to position [137, 0]
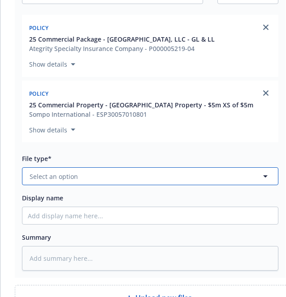
click at [91, 171] on button "Select an option" at bounding box center [150, 177] width 256 height 18
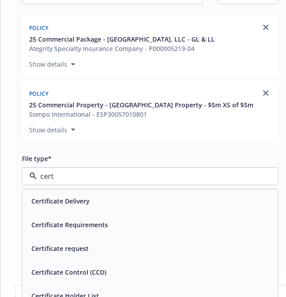
type input "certi"
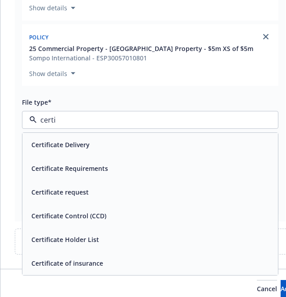
scroll to position [194, 0]
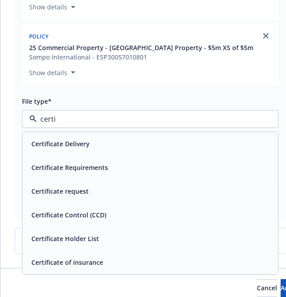
click at [91, 273] on div "Certificate of insurance" at bounding box center [149, 263] width 255 height 24
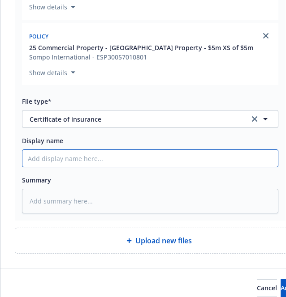
click at [99, 163] on input "Display name" at bounding box center [149, 158] width 255 height 17
paste input "certificate of insurance for one of the restaurant tenants that Lakehouse hotel…"
type textarea "x"
type input "certificate of insurance for one of the restaurant tenants that Lakehouse hotel…"
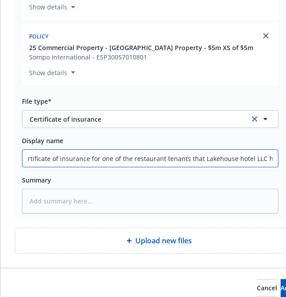
scroll to position [0, 0]
drag, startPoint x: 87, startPoint y: 159, endPoint x: 0, endPoint y: 154, distance: 87.5
click at [0, 154] on html "Files PE Management Group, Inc. PE Management Group, Inc. 23 AM PE Management G…" at bounding box center [143, 148] width 286 height 297
type textarea "x"
type input "CO for one of the restaurant tenants that Lakehouse hotel LLC has"
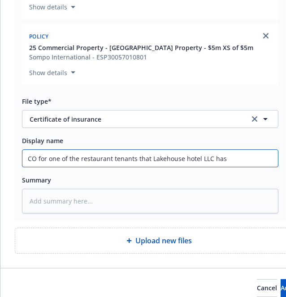
type textarea "x"
type input "COI for one of the restaurant tenants that Lakehouse hotel LLC has"
click at [233, 161] on input "COI for one of the restaurant tenants that Lakehouse hotel LLC has" at bounding box center [149, 158] width 255 height 17
type textarea "x"
type input "COI for one of the restaurant tenants that Lakehouse hotel LLC has;"
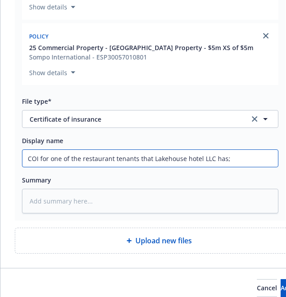
type textarea "x"
type input "COI for one of the restaurant tenants that Lakehouse hotel LLC has;"
type textarea "x"
type input "COI for one of the restaurant tenants that Lakehouse hotel LLC has; L"
type textarea "x"
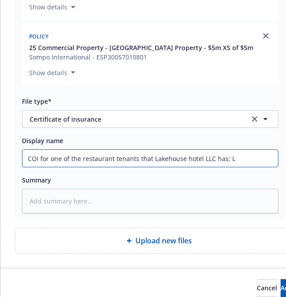
type input "COI for one of the restaurant tenants that Lakehouse hotel LLC has; Li"
type textarea "x"
type input "COI for one of the restaurant tenants that Lakehouse hotel LLC has; Liab"
type textarea "x"
type input "COI for one of the restaurant tenants that Lakehouse hotel LLC has; Liabi"
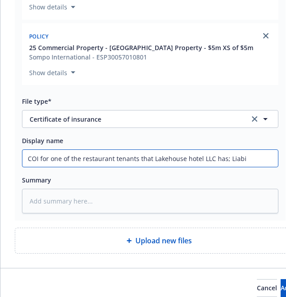
type textarea "x"
type input "COI for one of the restaurant tenants that Lakehouse hotel LLC has; Liabil"
type textarea "x"
type input "COI for one of the restaurant tenants that Lakehouse hotel LLC has; Liabili"
type textarea "x"
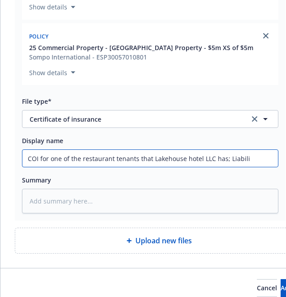
type input "COI for one of the restaurant tenants that Lakehouse hotel LLC has; Liabilit"
type textarea "x"
type input "COI for one of the restaurant tenants that Lakehouse hotel LLC has; Liability"
type textarea "x"
type input "COI for one of the restaurant tenants that Lakehouse hotel LLC has; Liability"
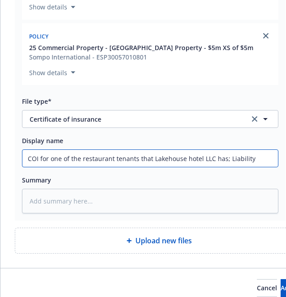
type textarea "x"
type input "COI for one of the restaurant tenants that Lakehouse hotel LLC has; Liability C"
type textarea "x"
type input "COI for one of the restaurant tenants that Lakehouse hotel LLC has; Liability CO"
type textarea "x"
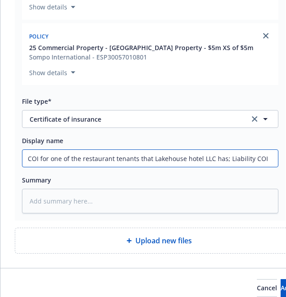
type input "COI for one of the restaurant tenants that Lakehouse hotel LLC has; Liability C…"
type textarea "x"
type input "COI for one of the restaurant tenants that Lakehouse hotel LLC has; Liability C…"
type textarea "x"
type input "COI for one of the restaurant tenants that Lakehouse hotel LLC has; Liability C…"
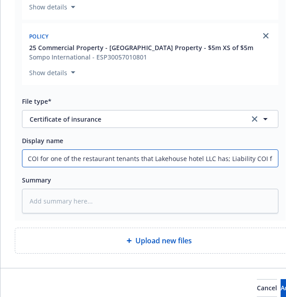
type textarea "x"
type input "COI for one of the restaurant tenants that Lakehouse hotel LLC has; Liability C…"
click at [274, 161] on input "COI for one of the restaurant tenants that Lakehouse hotel LLC has; Liability C…" at bounding box center [149, 158] width 255 height 17
type textarea "x"
type input "COI for one of the restaurant tenants that Lakehouse hotel LLC has; Liability C…"
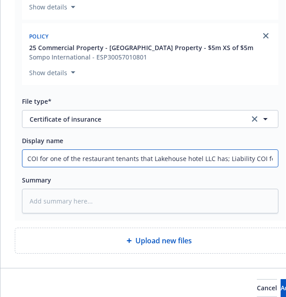
paste input "Made in [GEOGRAPHIC_DATA], LLC dba: Amalfi Cucina Italiana- [GEOGRAPHIC_DATA]"
type textarea "x"
click at [240, 160] on input "COI for one of the restaurant tenants that Lakehouse hotel LLC has; Liability C…" at bounding box center [149, 158] width 255 height 17
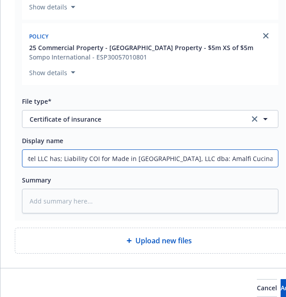
click at [240, 160] on input "COI for one of the restaurant tenants that Lakehouse hotel LLC has; Liability C…" at bounding box center [149, 158] width 255 height 17
type input "COI for one of the restaurant tenants that Lakehouse hotel LLC has; Liability C…"
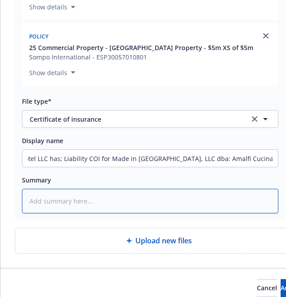
click at [206, 207] on textarea at bounding box center [150, 201] width 256 height 25
paste textarea "COI for one of the restaurant tenants that Lakehouse hotel LLC has; Liability C…"
type textarea "x"
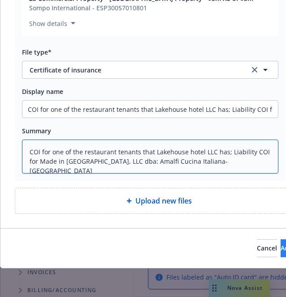
type textarea "COI for one of the restaurant tenants that Lakehouse hotel LLC has; Liability C…"
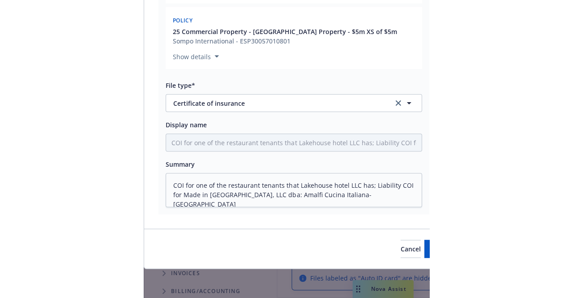
scroll to position [217, 0]
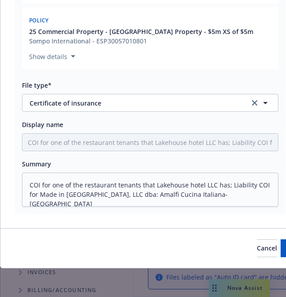
type textarea "x"
